Goal: Task Accomplishment & Management: Manage account settings

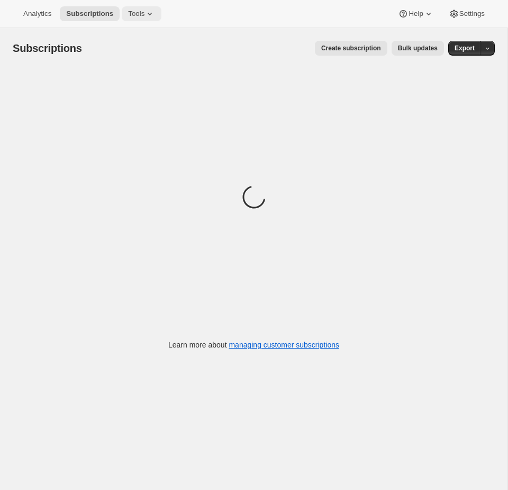
click at [144, 15] on span "Tools" at bounding box center [136, 14] width 16 height 8
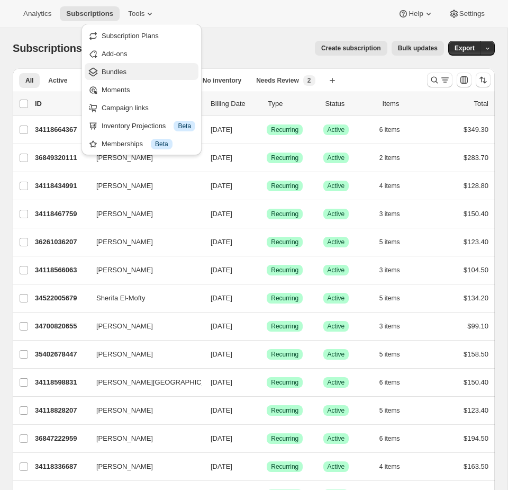
click at [149, 66] on button "Bundles" at bounding box center [142, 71] width 114 height 17
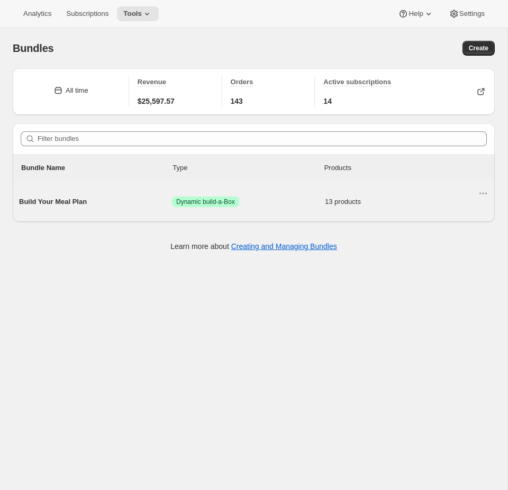
click at [346, 204] on span "13 products" at bounding box center [401, 201] width 153 height 11
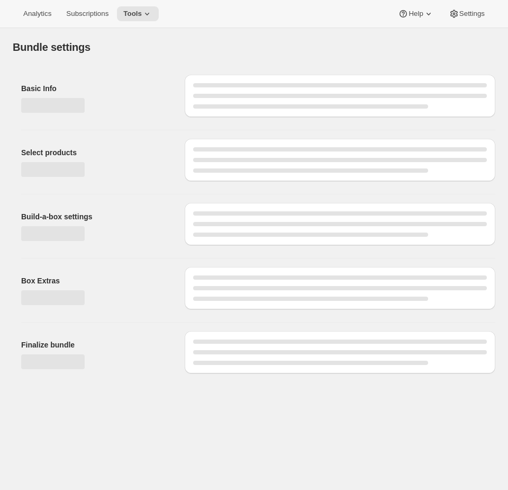
type input "Build Your Meal Plan"
radio input "true"
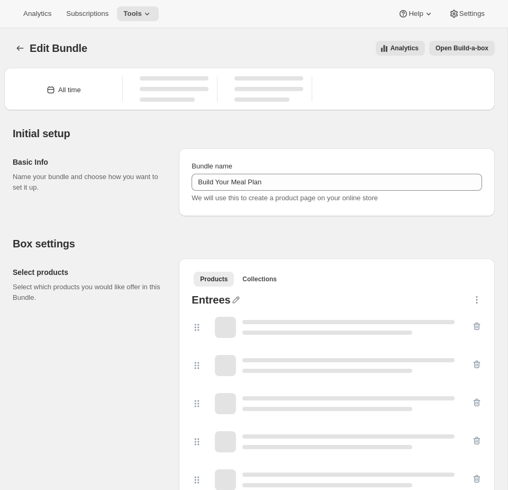
click at [469, 53] on button "Open Build-a-box" at bounding box center [462, 48] width 66 height 15
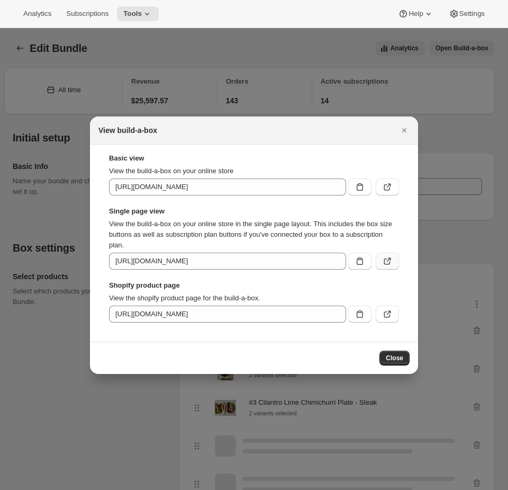
click at [393, 261] on button ":rb7:" at bounding box center [387, 260] width 23 height 17
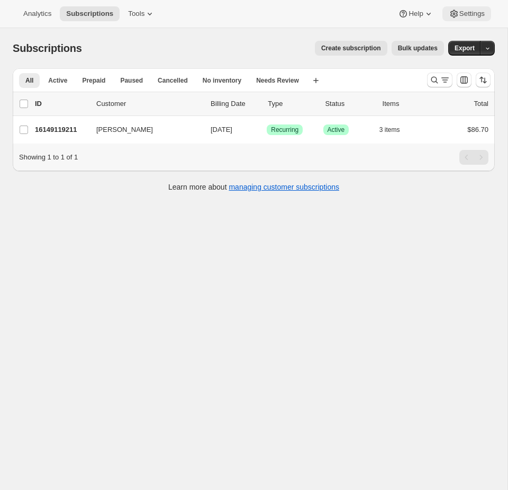
click at [472, 19] on button "Settings" at bounding box center [466, 13] width 49 height 15
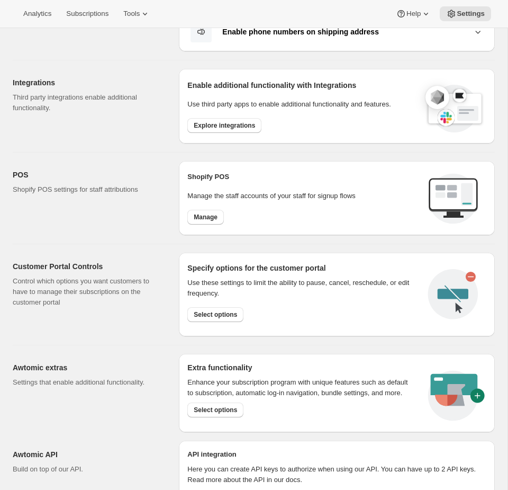
scroll to position [378, 0]
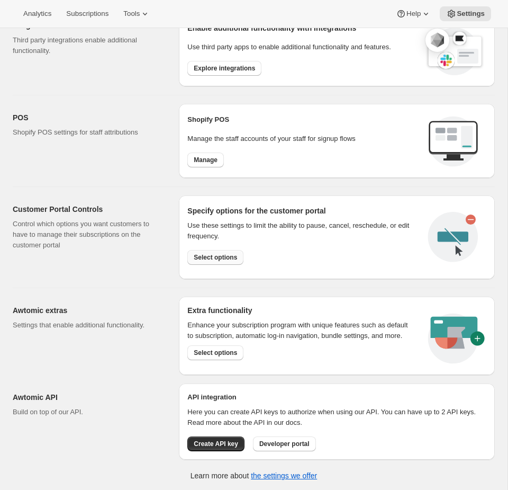
click at [213, 259] on span "Select options" at bounding box center [215, 257] width 43 height 8
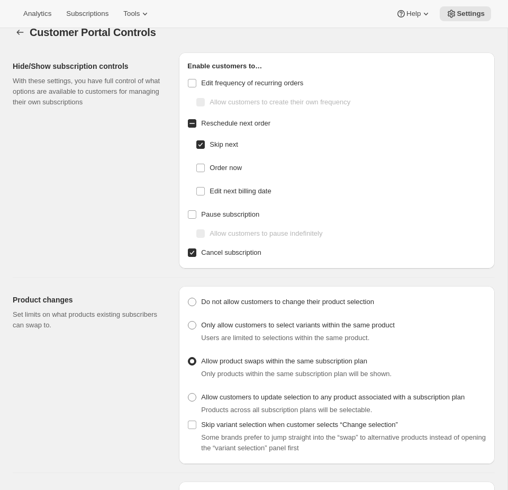
scroll to position [17, 0]
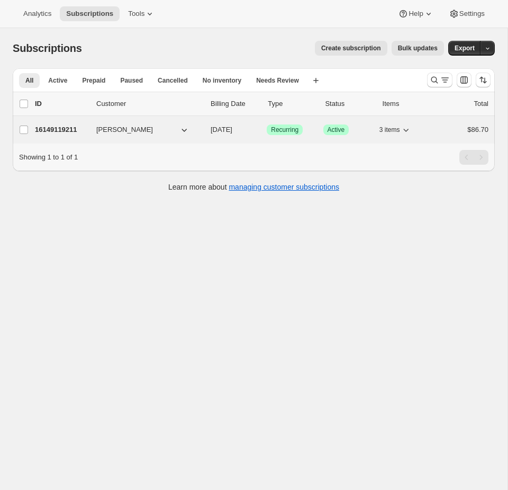
click at [167, 134] on button "[PERSON_NAME]" at bounding box center [143, 129] width 106 height 17
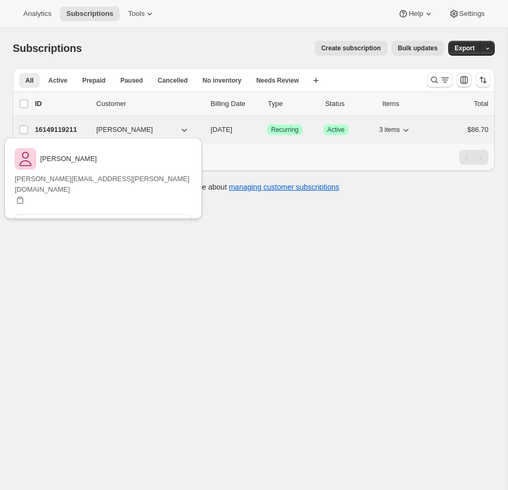
click at [314, 127] on div "Success Recurring" at bounding box center [291, 129] width 48 height 11
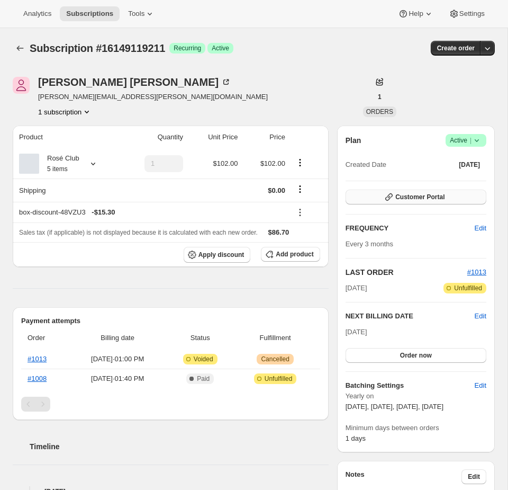
click at [440, 189] on button "Customer Portal" at bounding box center [416, 196] width 141 height 15
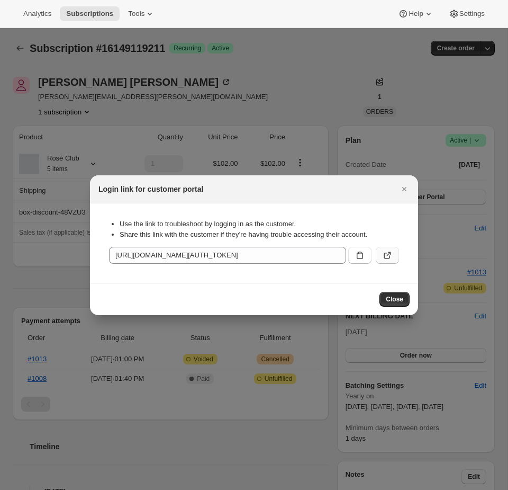
click at [392, 255] on icon ":r2t:" at bounding box center [387, 255] width 11 height 11
